Goal: Task Accomplishment & Management: Complete application form

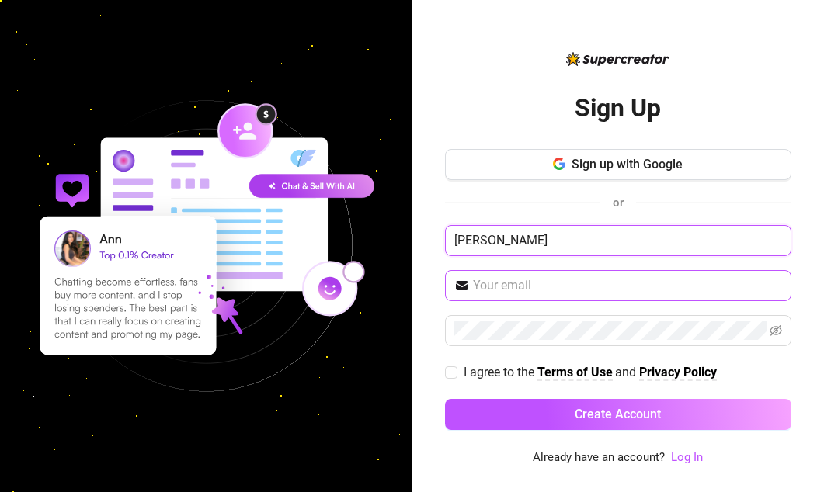
type input "[PERSON_NAME]"
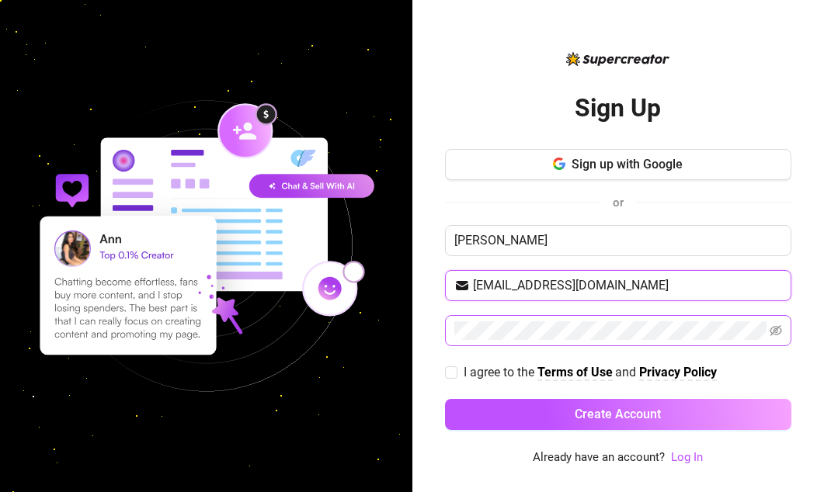
type input "miamacmartin@gmail.com"
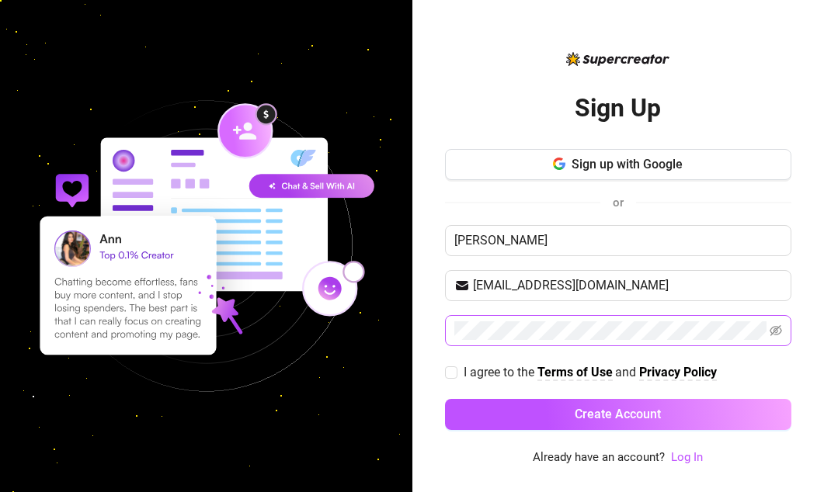
click at [553, 318] on span at bounding box center [618, 330] width 346 height 31
click at [446, 371] on input "I agree to the Terms of Use and Privacy Policy" at bounding box center [450, 371] width 11 height 11
checkbox input "true"
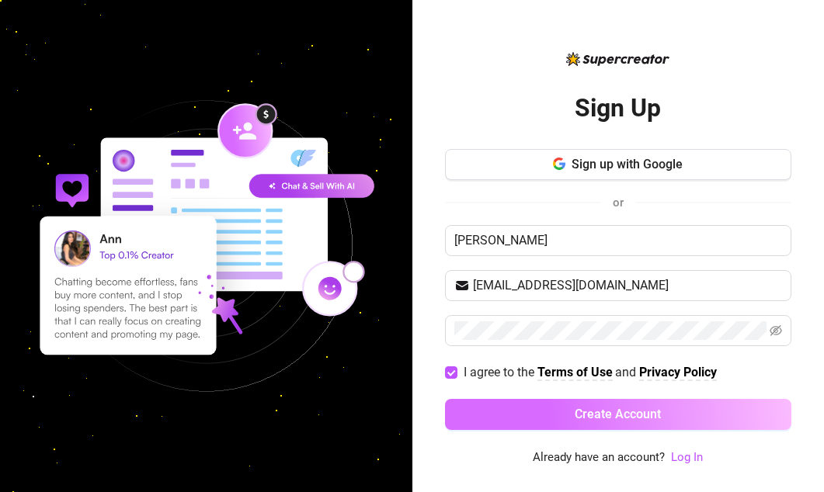
click at [491, 408] on button "Create Account" at bounding box center [618, 414] width 346 height 31
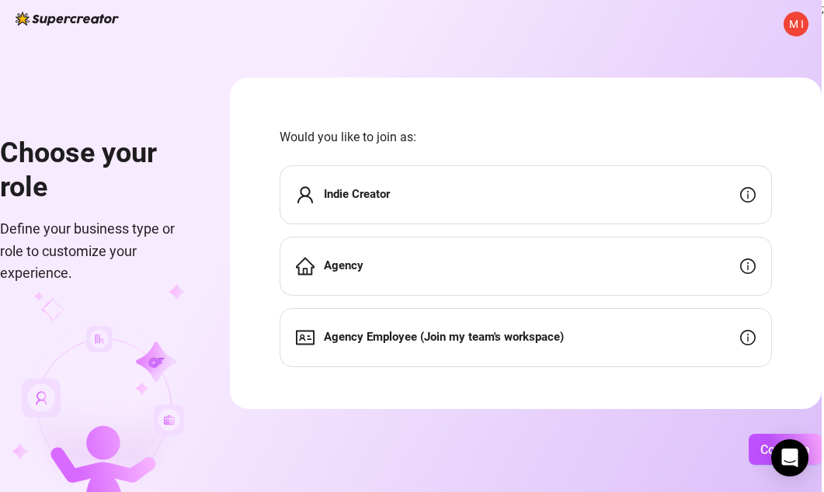
click at [487, 192] on div "Indie Creator" at bounding box center [525, 194] width 492 height 59
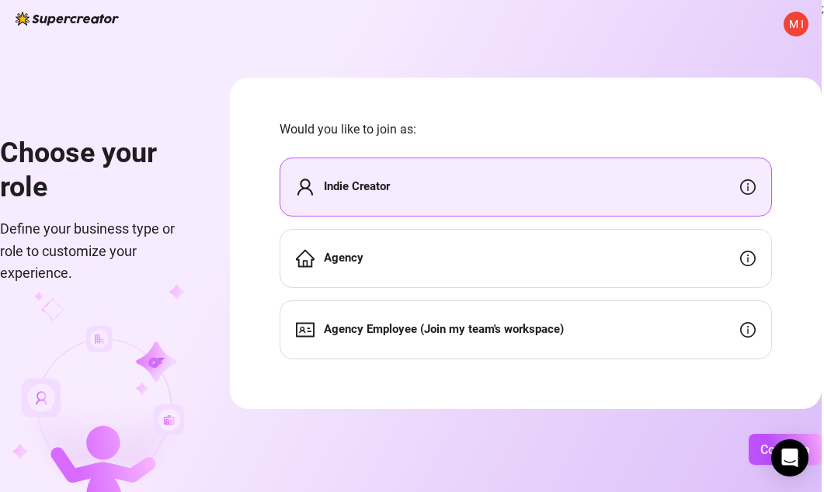
scroll to position [8, 0]
click at [817, 448] on button "Continue" at bounding box center [784, 449] width 73 height 31
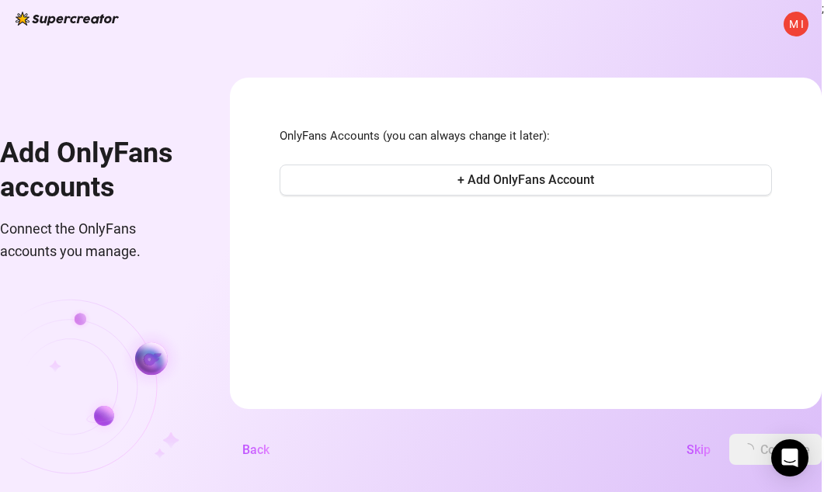
scroll to position [0, 0]
click at [564, 180] on span "+ Add OnlyFans Account" at bounding box center [525, 179] width 137 height 15
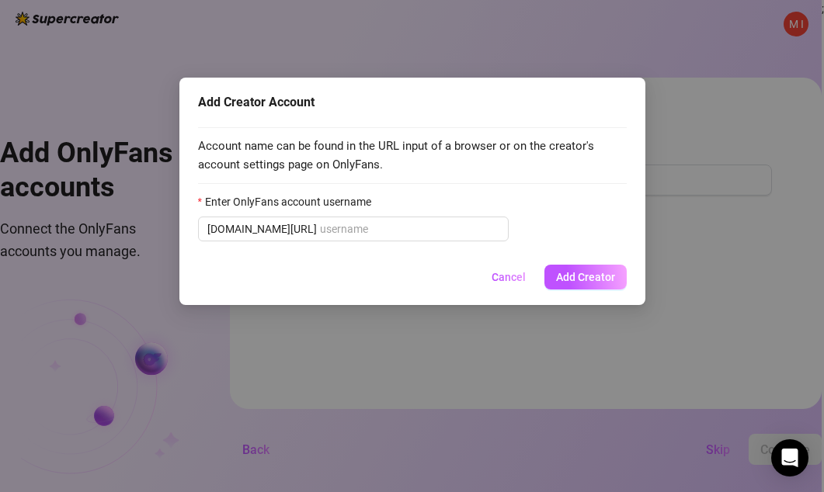
click at [406, 200] on div "Enter OnlyFans account username" at bounding box center [412, 204] width 429 height 23
click at [356, 232] on input "Enter OnlyFans account username" at bounding box center [409, 228] width 179 height 17
paste input "miaamartin"
type input "miaamartin"
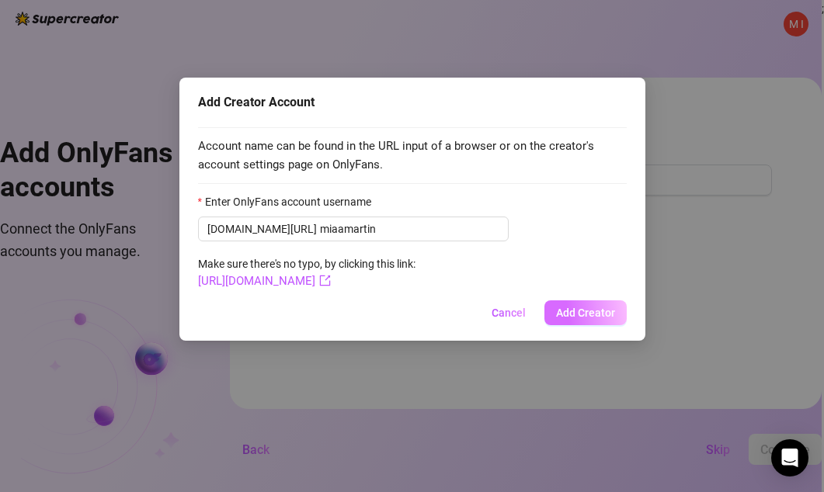
click at [581, 315] on span "Add Creator" at bounding box center [585, 313] width 59 height 12
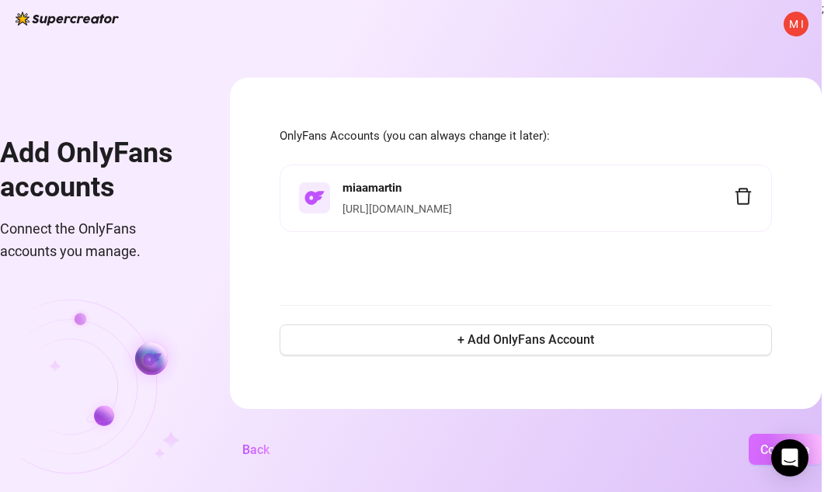
scroll to position [0, 102]
click at [766, 435] on button "Continue" at bounding box center [784, 449] width 73 height 31
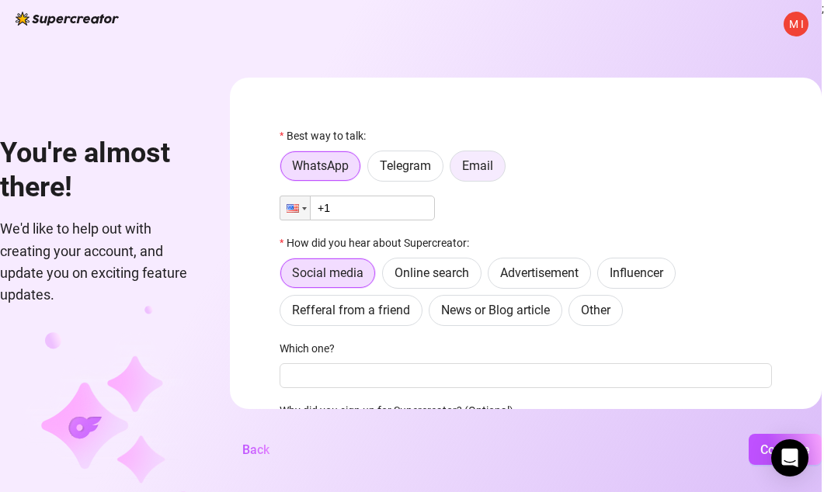
click at [493, 163] on span "Email" at bounding box center [477, 165] width 31 height 15
click at [454, 170] on input "Email" at bounding box center [454, 170] width 0 height 0
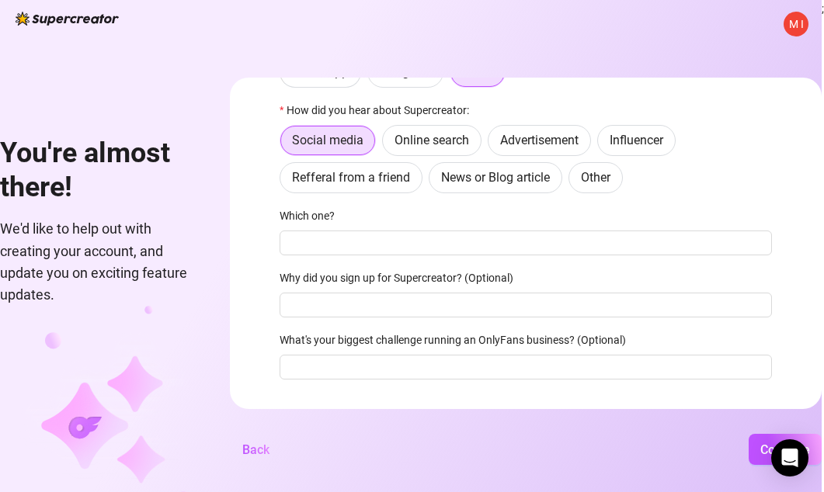
scroll to position [93, 0]
click at [410, 171] on span "Refferal from a friend" at bounding box center [351, 178] width 118 height 15
click at [284, 182] on input "Refferal from a friend" at bounding box center [284, 182] width 0 height 0
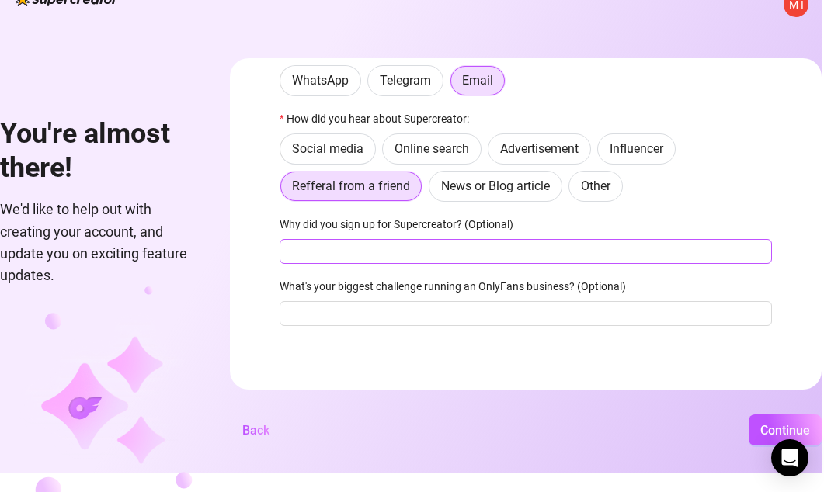
scroll to position [19, 0]
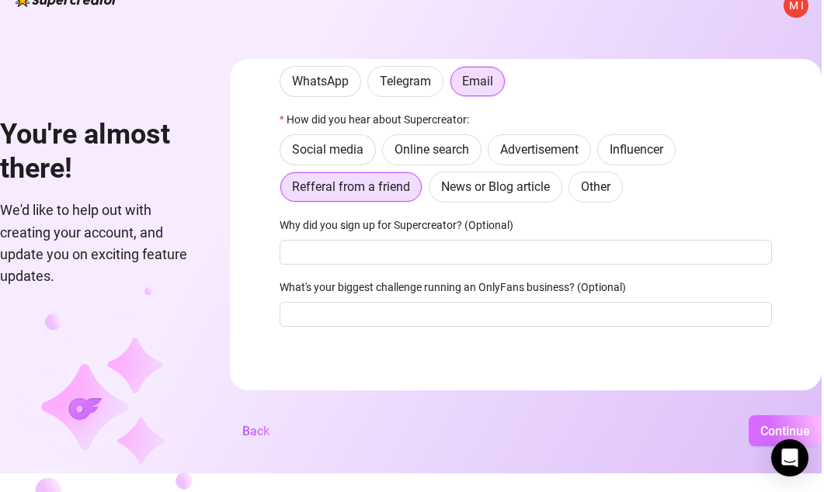
click at [809, 425] on button "Continue" at bounding box center [784, 430] width 73 height 31
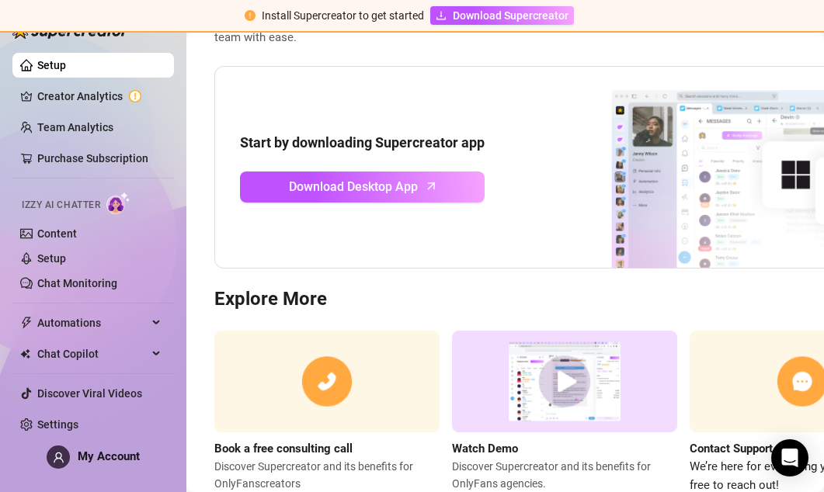
scroll to position [130, 0]
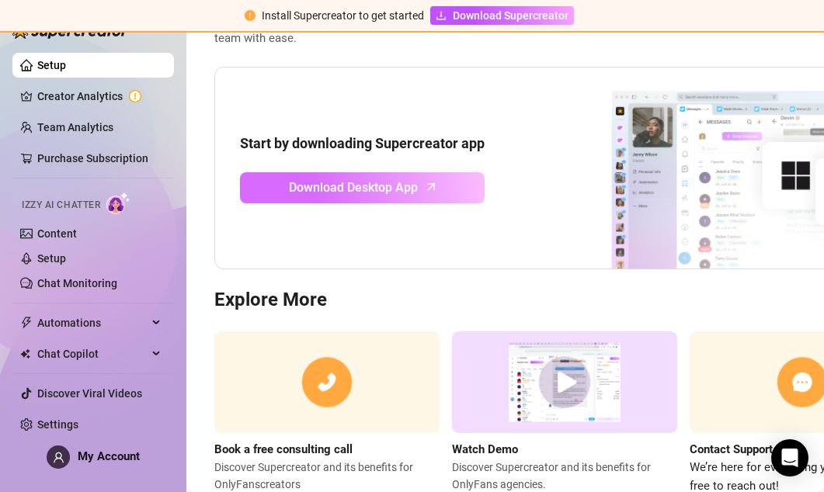
click at [386, 193] on span "Download Desktop App" at bounding box center [353, 187] width 129 height 19
